Goal: Transaction & Acquisition: Purchase product/service

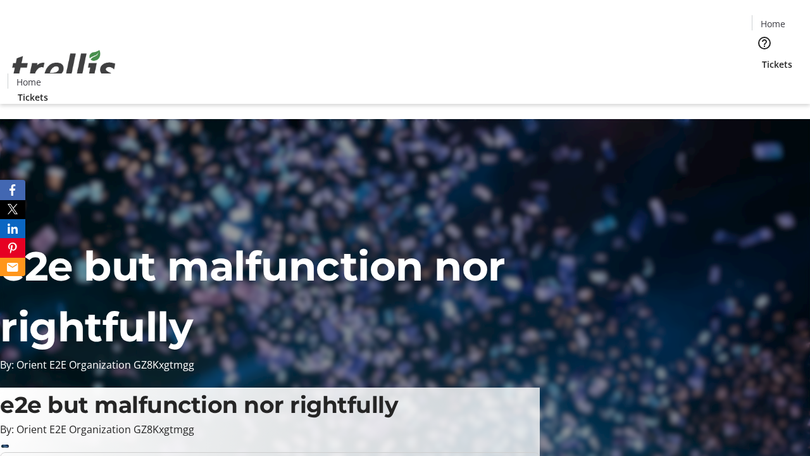
click at [762, 58] on span "Tickets" at bounding box center [777, 64] width 30 height 13
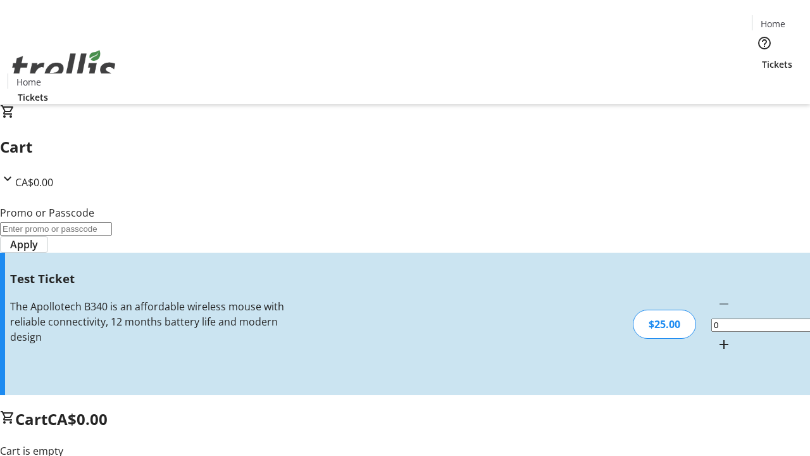
click at [716, 337] on mat-icon "Increment by one" at bounding box center [723, 344] width 15 height 15
type input "1"
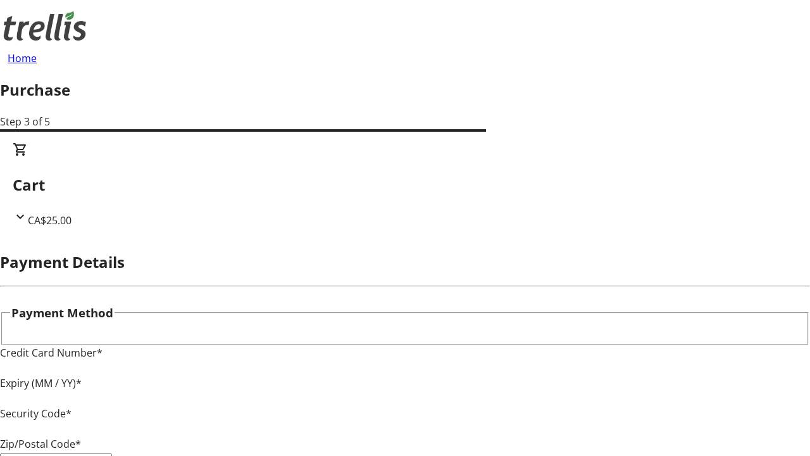
type input "V1Y 0C2"
